Goal: Task Accomplishment & Management: Use online tool/utility

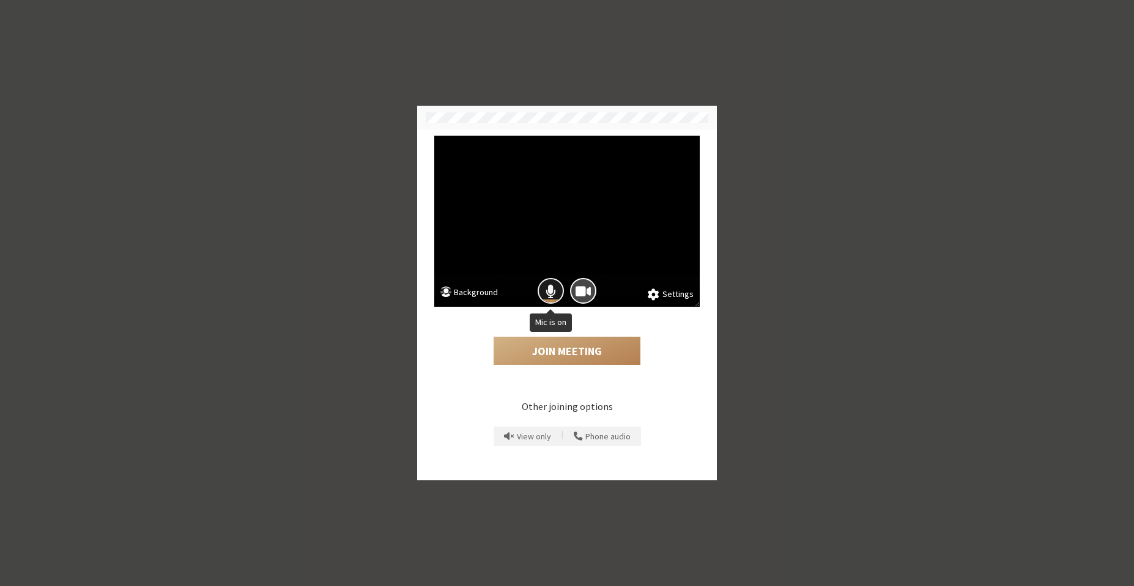
click at [549, 287] on span "Mic is on" at bounding box center [550, 291] width 10 height 17
click at [579, 284] on span "Camera is on" at bounding box center [582, 291] width 15 height 17
click at [582, 349] on button "Join Meeting" at bounding box center [567, 351] width 147 height 28
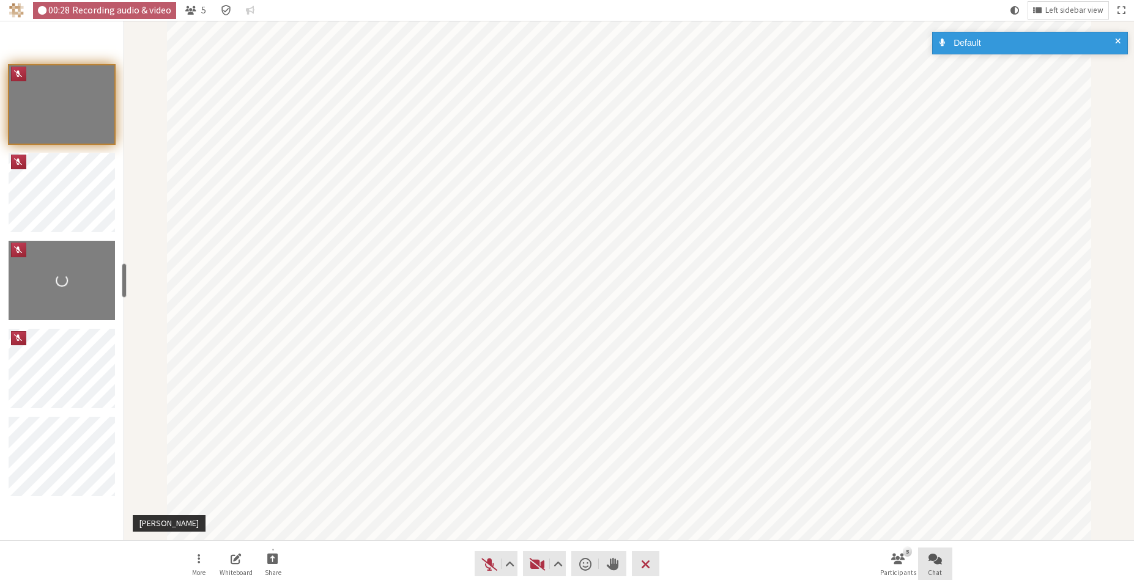
click at [932, 557] on span "Open chat" at bounding box center [934, 559] width 13 height 14
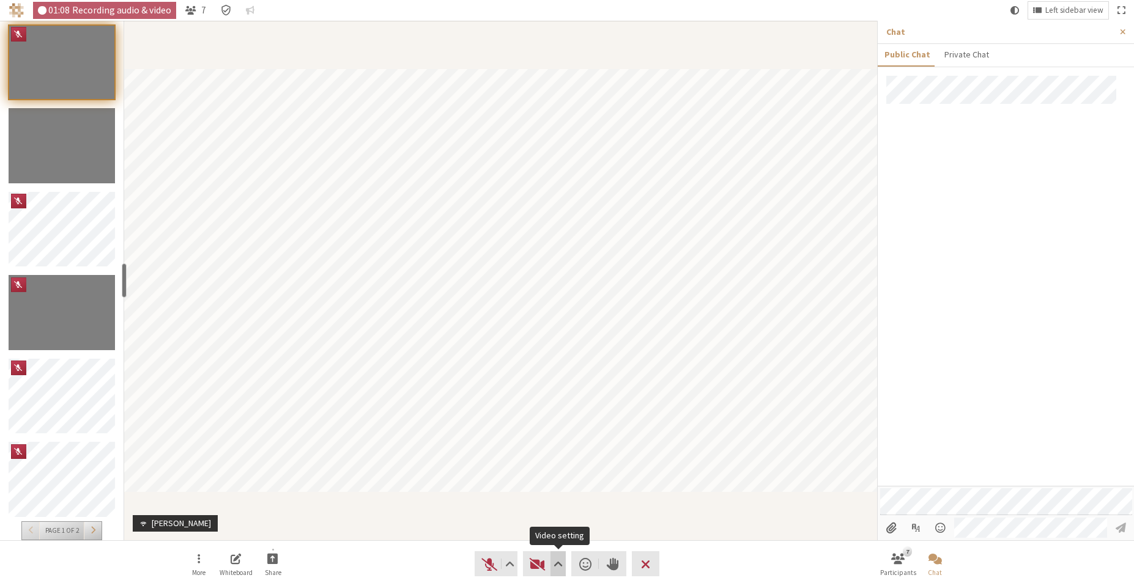
click at [552, 555] on button "Video setting" at bounding box center [557, 564] width 15 height 25
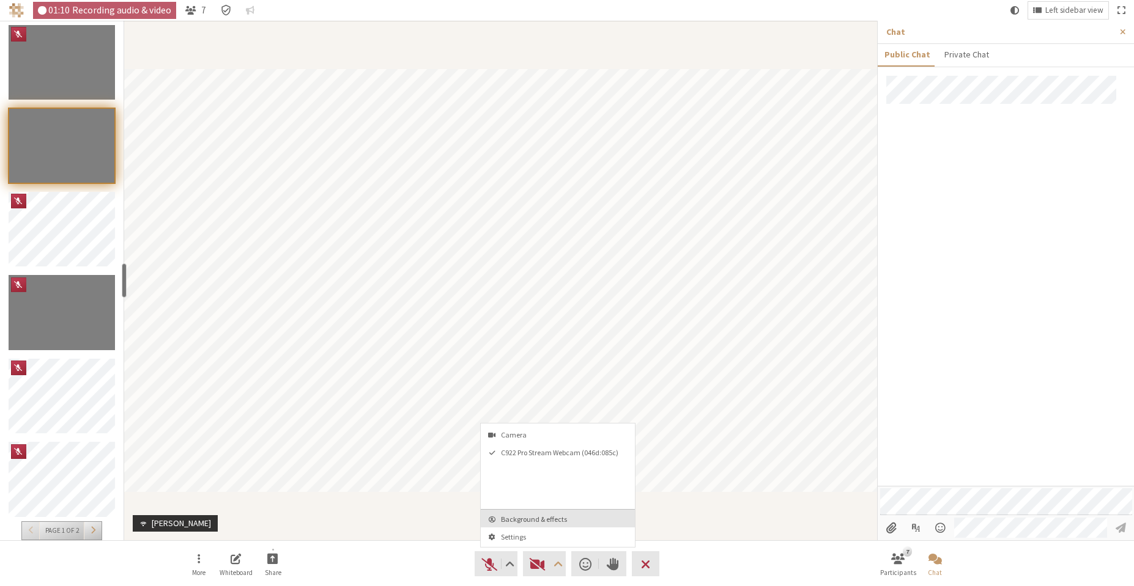
click at [552, 518] on span "Background & effects" at bounding box center [565, 520] width 128 height 8
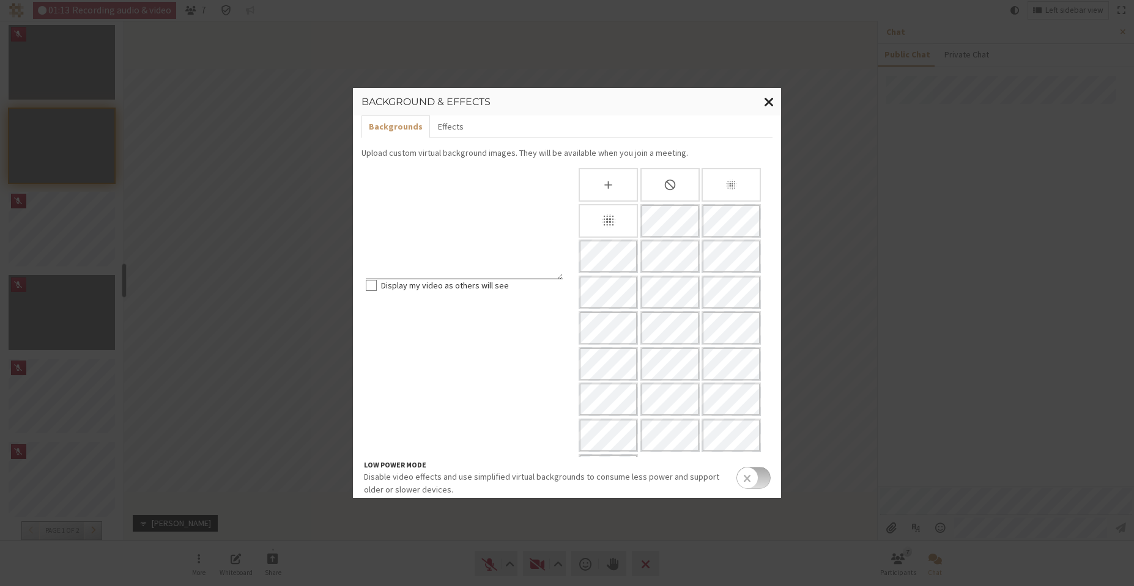
click at [763, 104] on button "Close modal" at bounding box center [769, 102] width 24 height 28
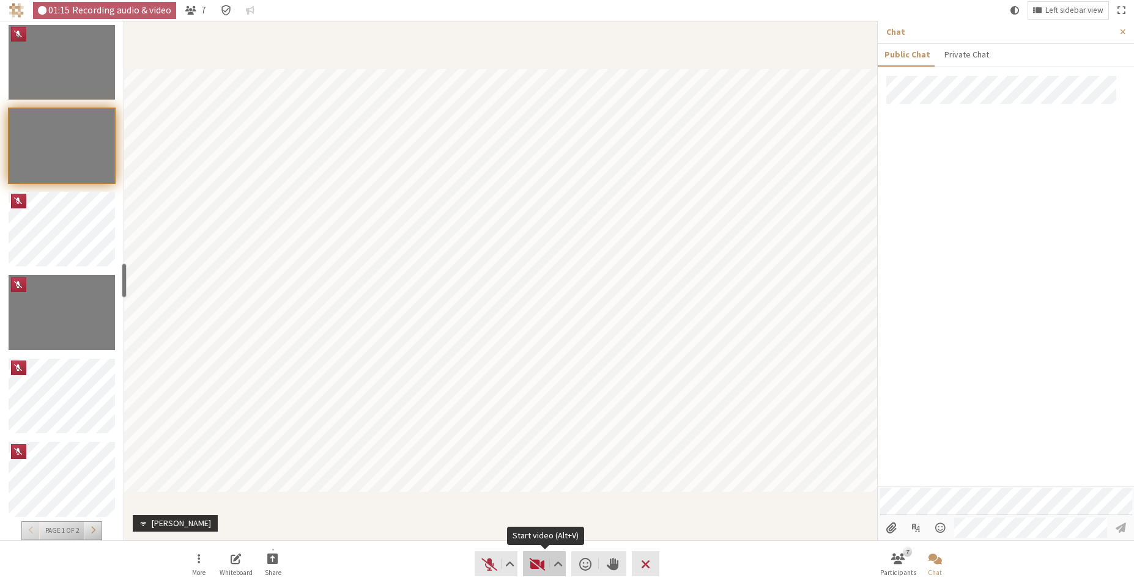
click at [542, 566] on span "Start video (Alt+V)" at bounding box center [537, 564] width 17 height 17
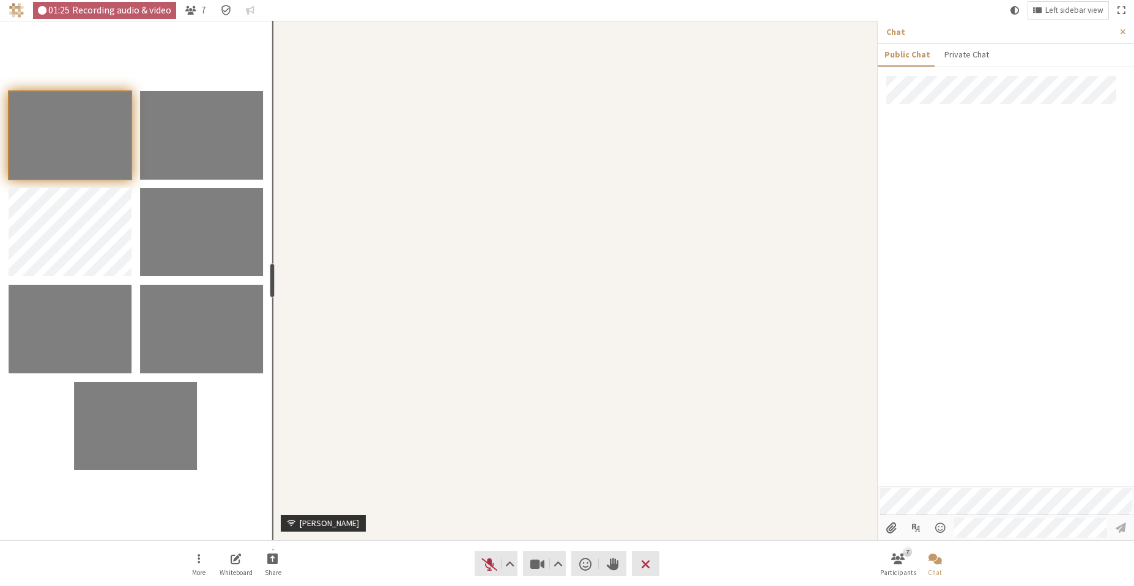
drag, startPoint x: 126, startPoint y: 276, endPoint x: 270, endPoint y: 280, distance: 143.8
click at [270, 280] on div "resize" at bounding box center [272, 281] width 5 height 34
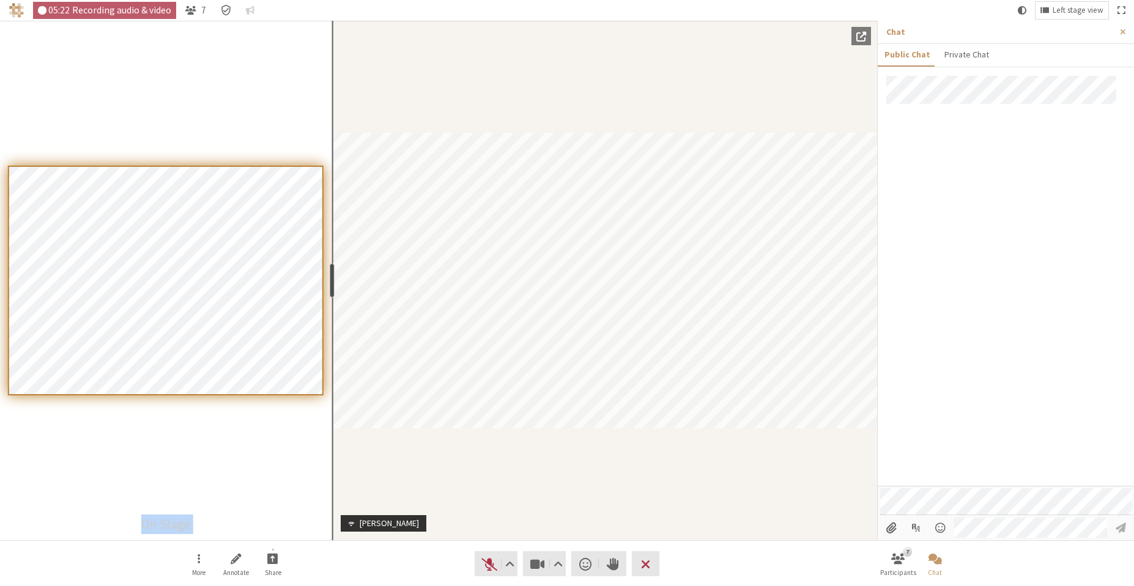
drag, startPoint x: 286, startPoint y: 279, endPoint x: 330, endPoint y: 286, distance: 45.1
click at [330, 286] on div "resize" at bounding box center [332, 281] width 5 height 34
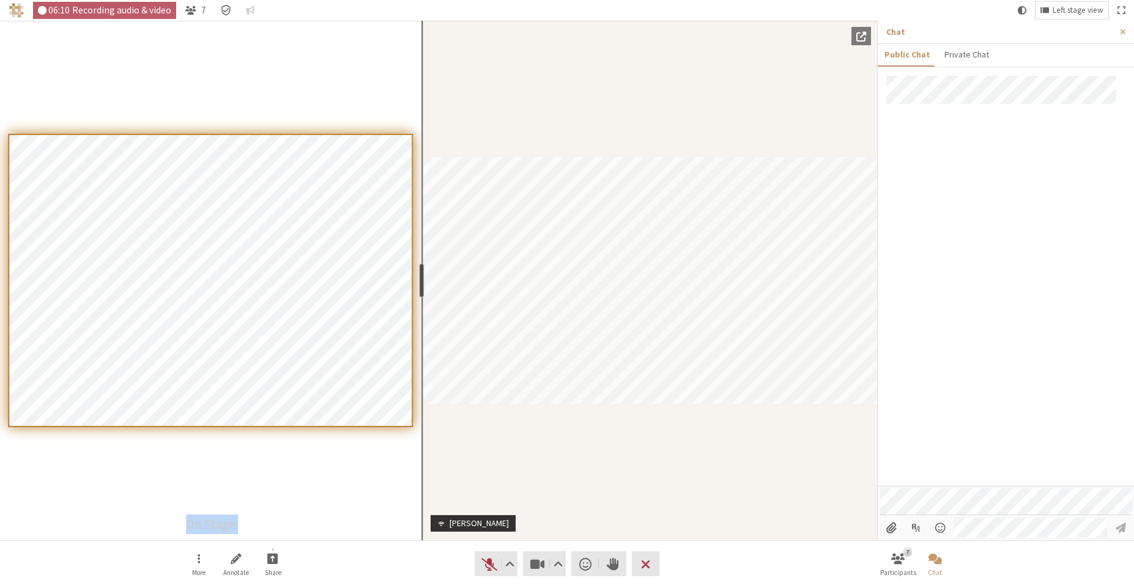
drag, startPoint x: 333, startPoint y: 273, endPoint x: 420, endPoint y: 275, distance: 86.9
click at [420, 275] on div "resize" at bounding box center [422, 281] width 5 height 34
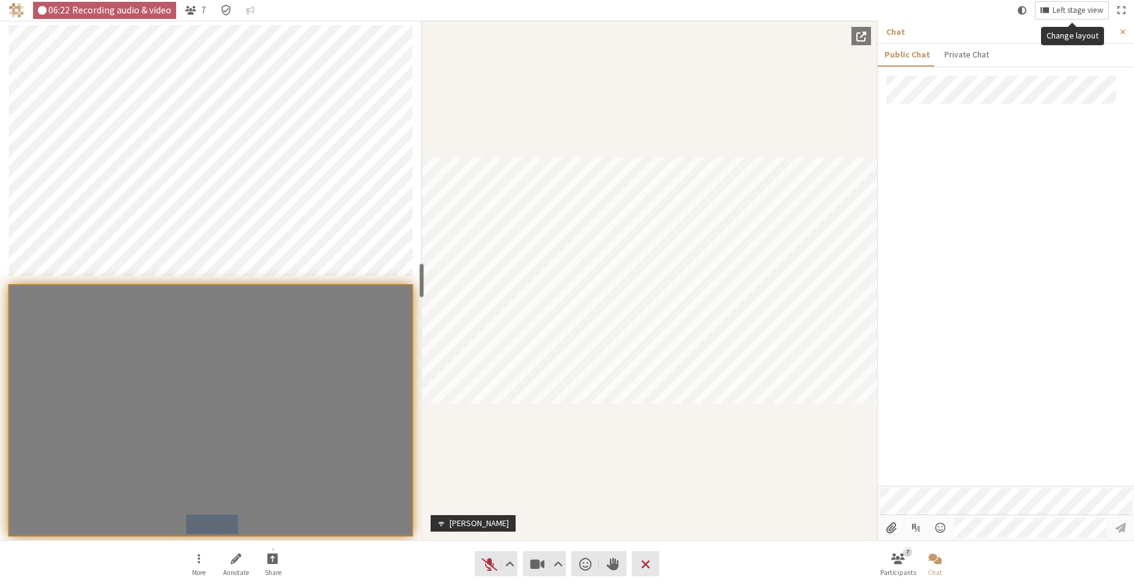
click at [1054, 9] on span "Left stage view" at bounding box center [1077, 10] width 51 height 9
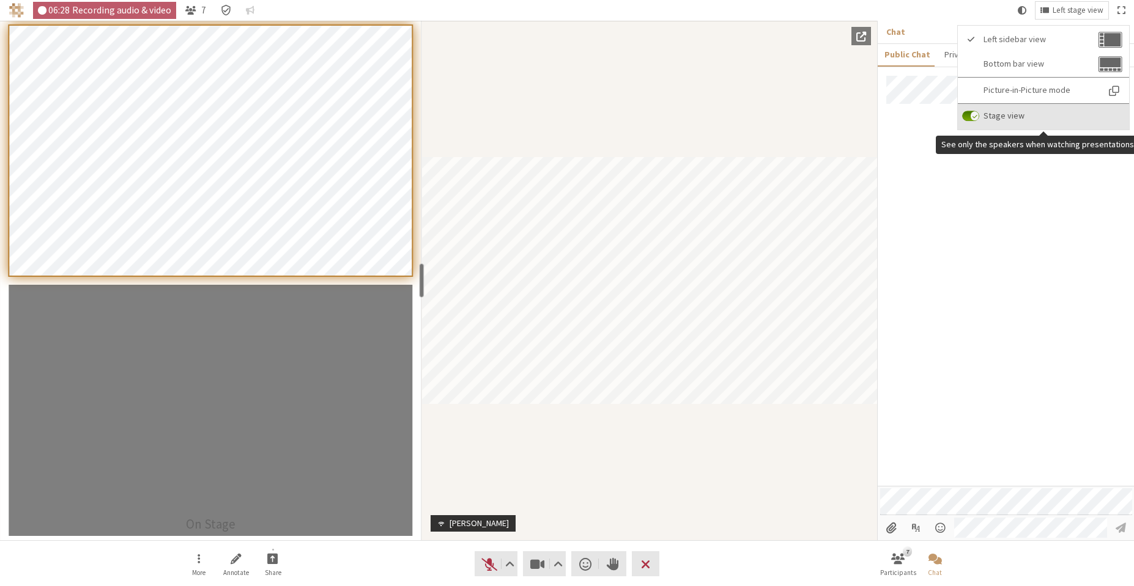
click at [980, 122] on label "Stage view" at bounding box center [1043, 117] width 171 height 26
click at [979, 122] on input "Stage view" at bounding box center [970, 116] width 17 height 11
checkbox input "false"
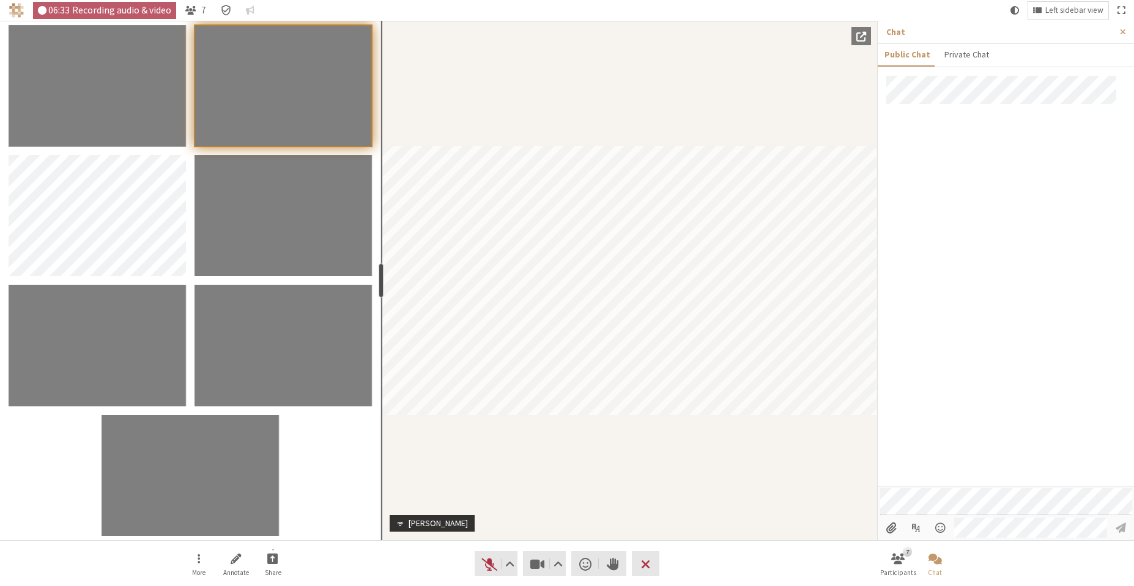
drag, startPoint x: 424, startPoint y: 272, endPoint x: 379, endPoint y: 278, distance: 45.8
click at [379, 278] on div "resize" at bounding box center [381, 281] width 5 height 34
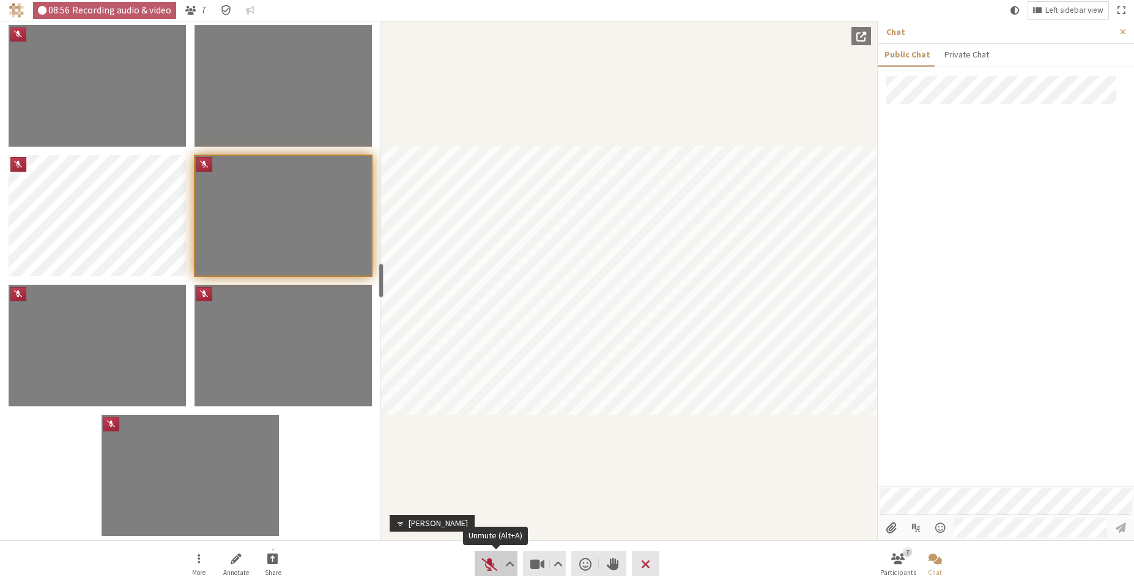
click at [489, 563] on span "Unmute (Alt+A)" at bounding box center [489, 564] width 17 height 17
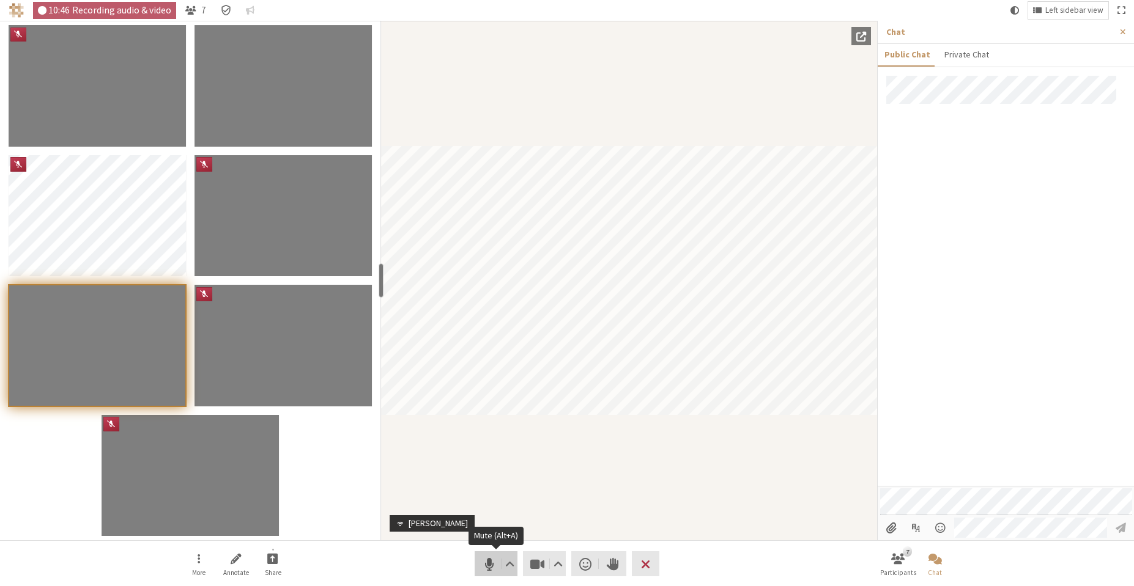
click at [491, 566] on span "Mute (Alt+A)" at bounding box center [489, 564] width 17 height 17
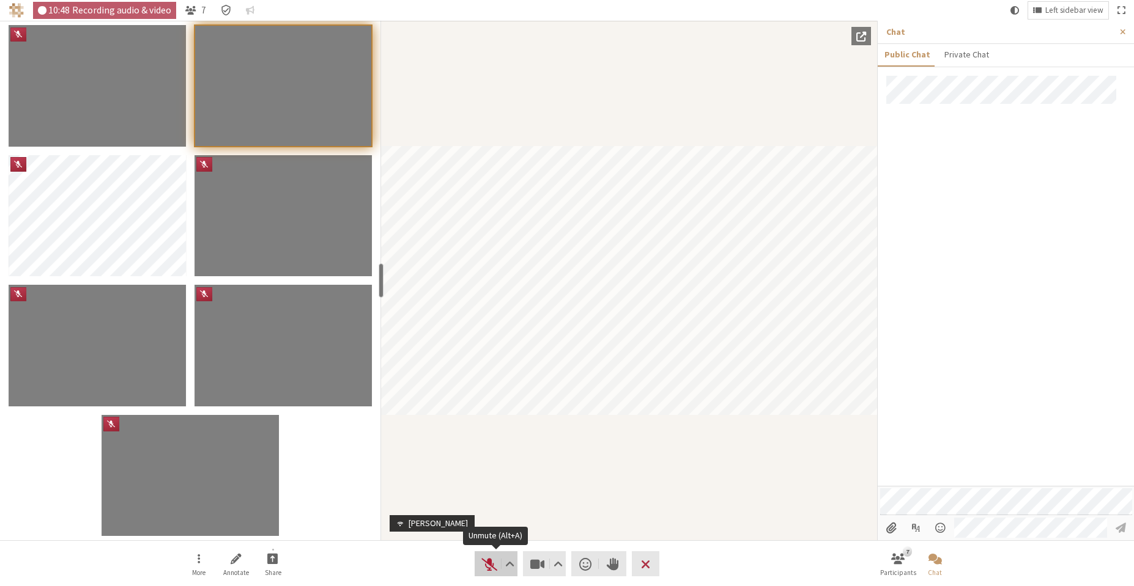
click at [490, 559] on span "Unmute (Alt+A)" at bounding box center [489, 564] width 17 height 17
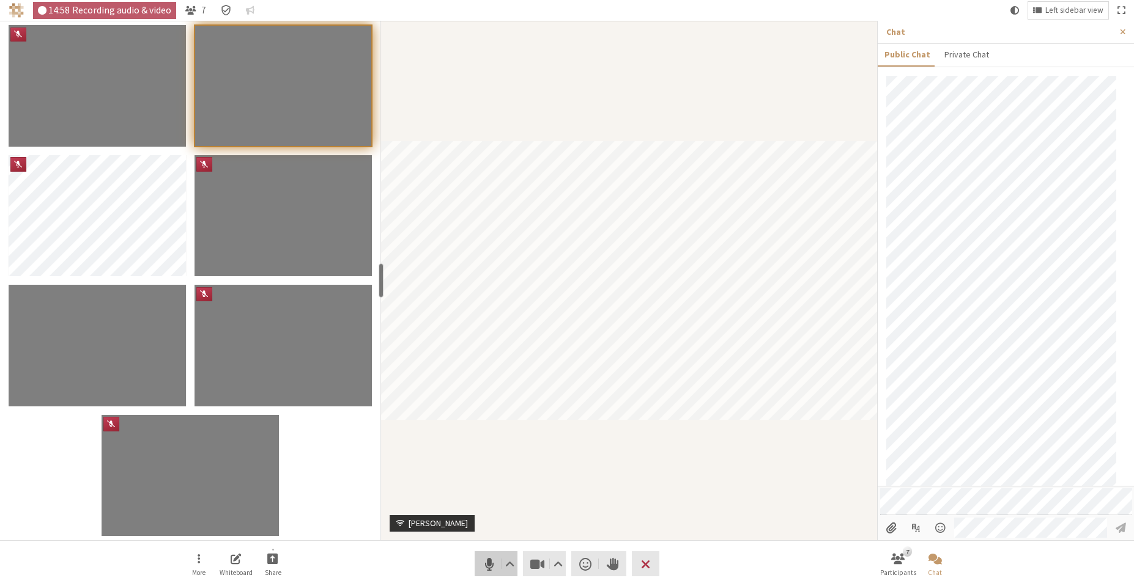
click at [483, 566] on span "Mute (Alt+A)" at bounding box center [489, 564] width 17 height 17
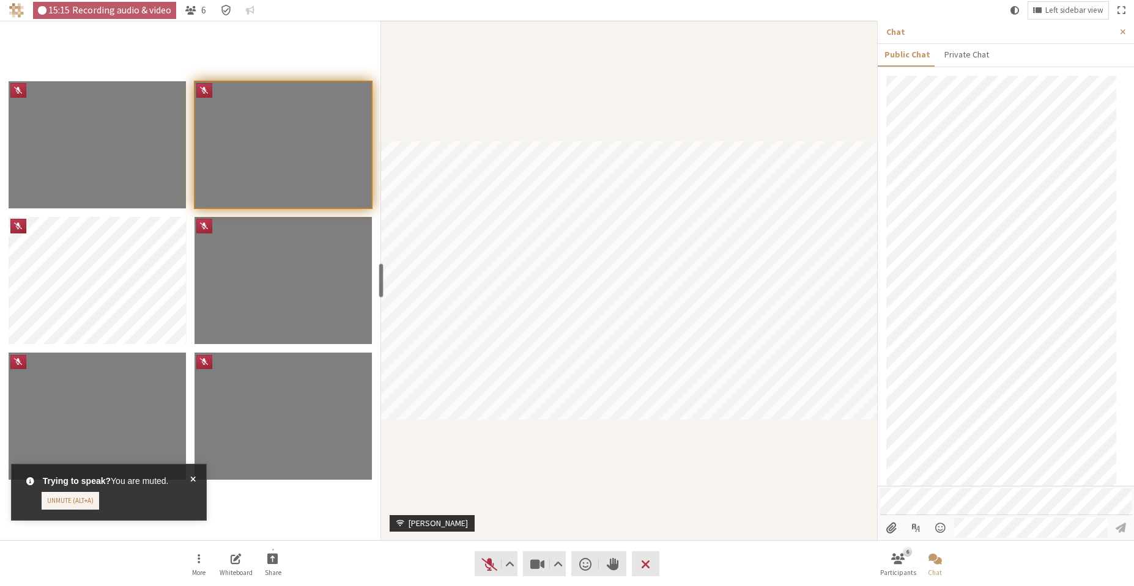
click at [191, 480] on span at bounding box center [193, 492] width 6 height 35
